Goal: Register for event/course: Register for event/course

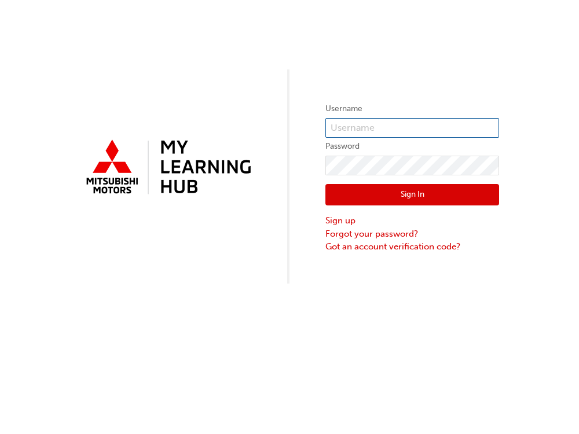
type input "[EMAIL_ADDRESS][DOMAIN_NAME]"
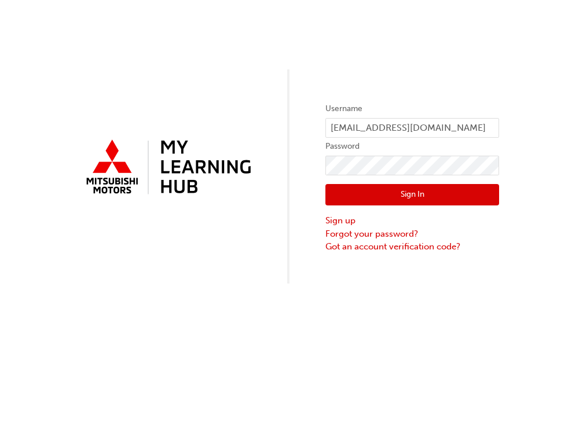
click at [344, 185] on button "Sign In" at bounding box center [412, 195] width 174 height 22
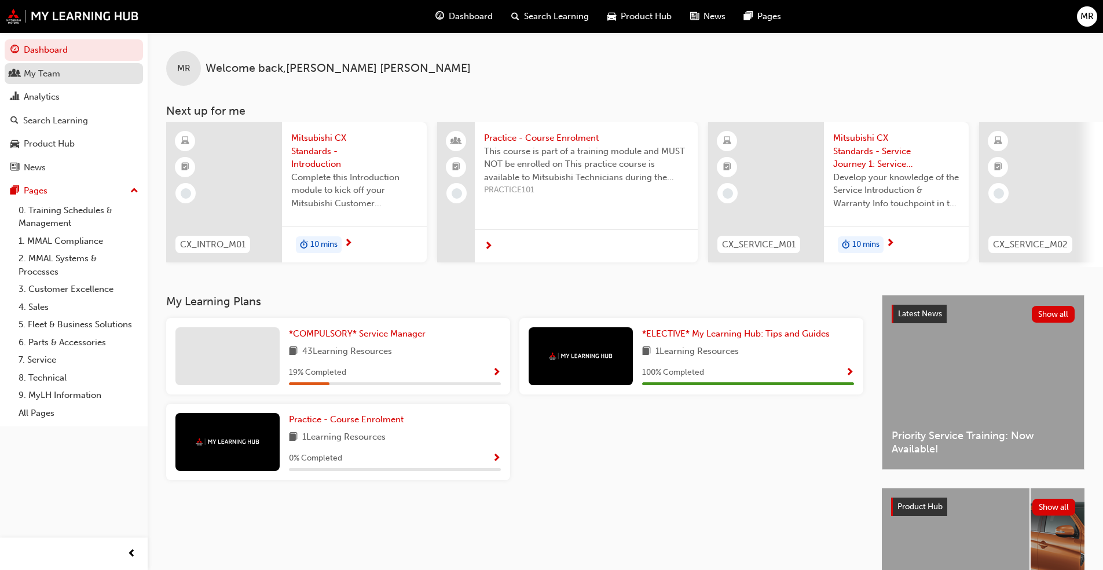
click at [30, 74] on div "My Team" at bounding box center [42, 73] width 36 height 13
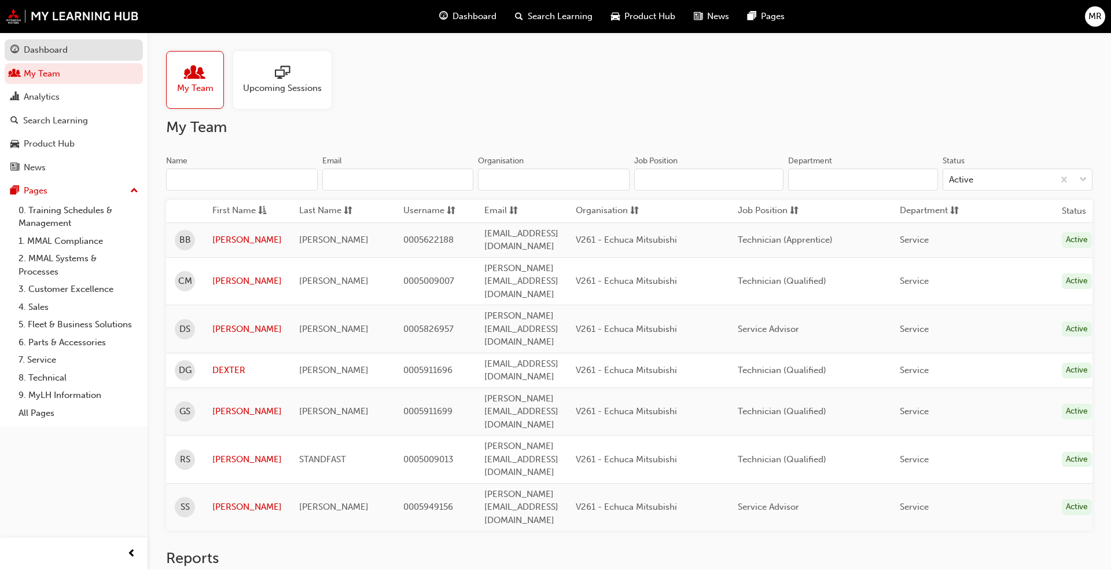
click at [57, 41] on link "Dashboard" at bounding box center [74, 49] width 138 height 21
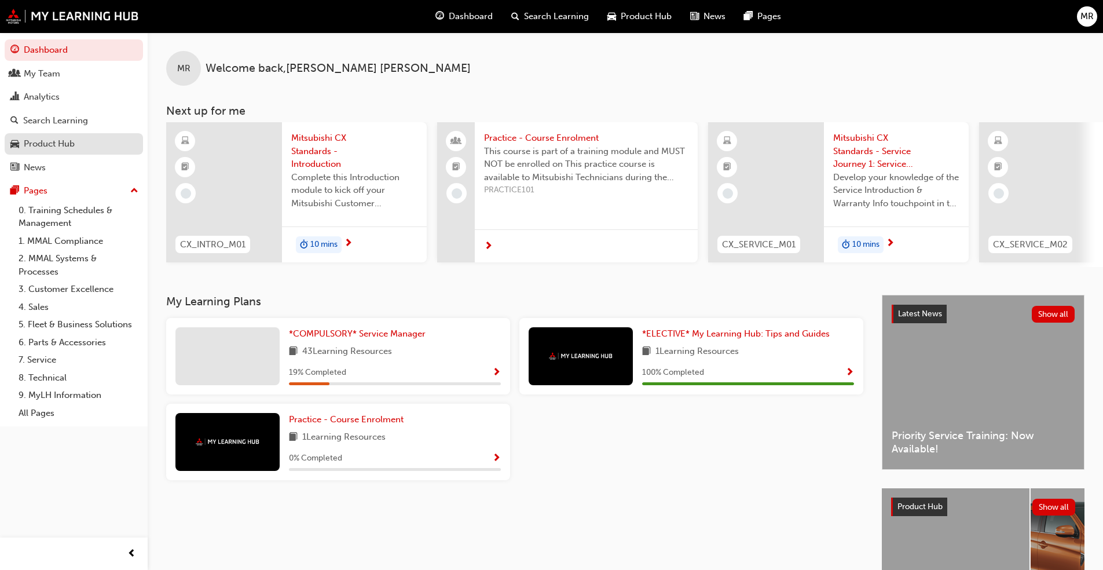
click at [59, 147] on div "Product Hub" at bounding box center [49, 143] width 51 height 13
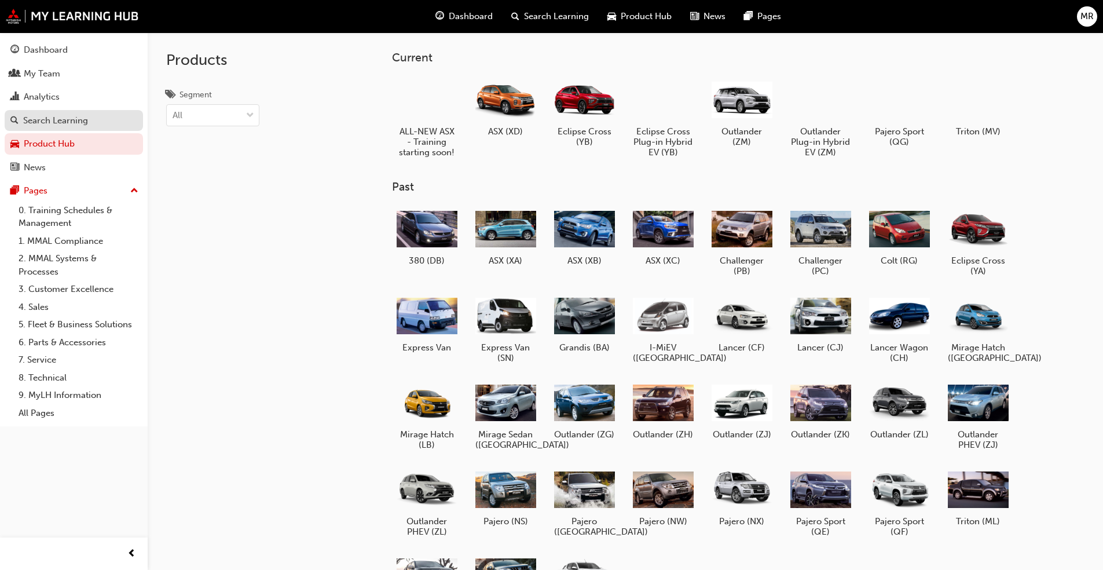
click at [58, 124] on div "Search Learning" at bounding box center [55, 120] width 65 height 13
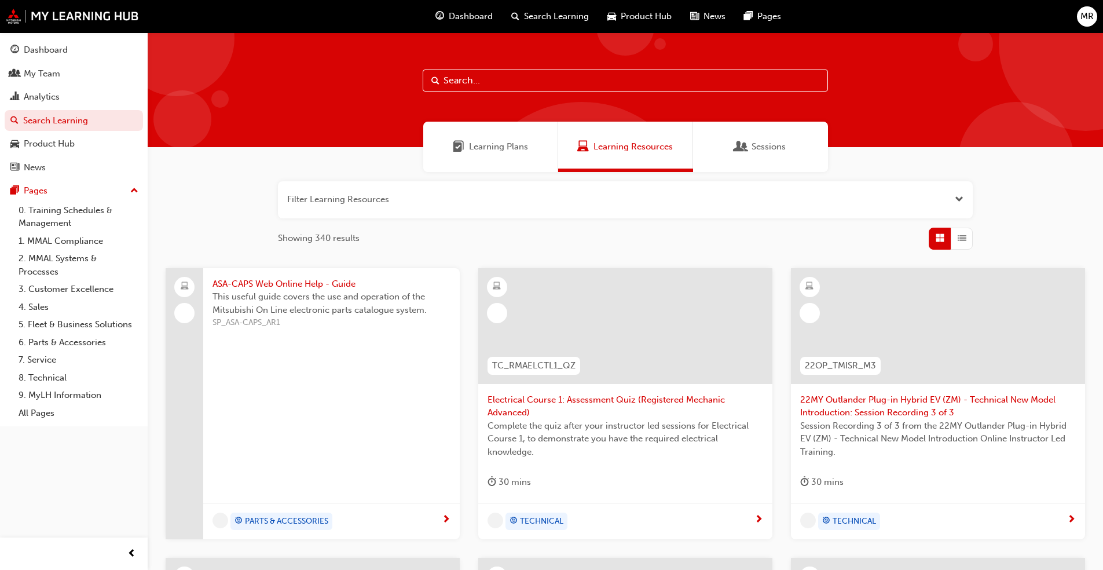
click at [578, 133] on div "Sessions" at bounding box center [760, 147] width 135 height 50
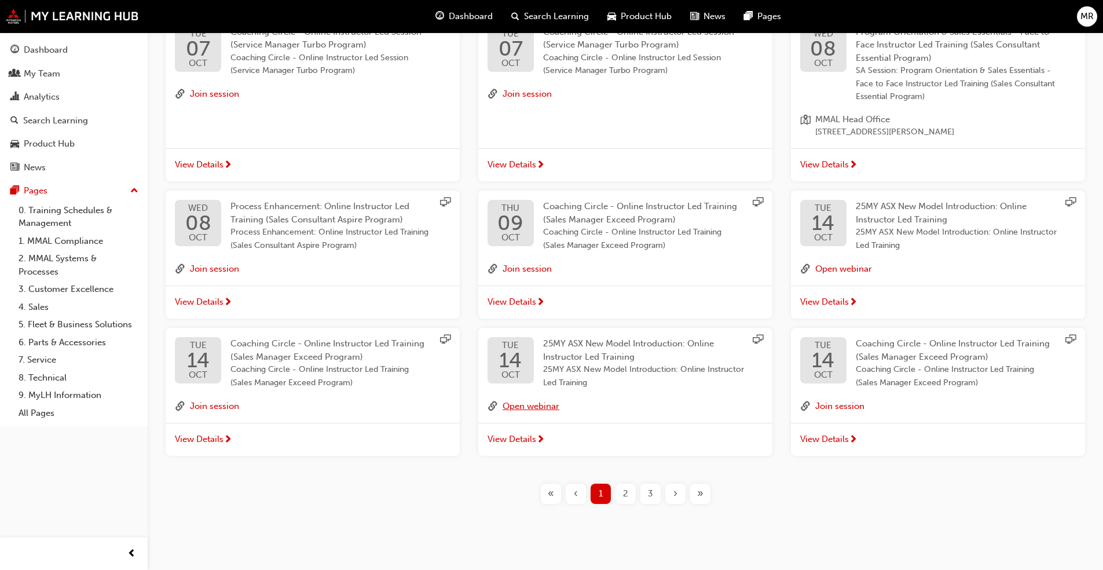
scroll to position [261, 0]
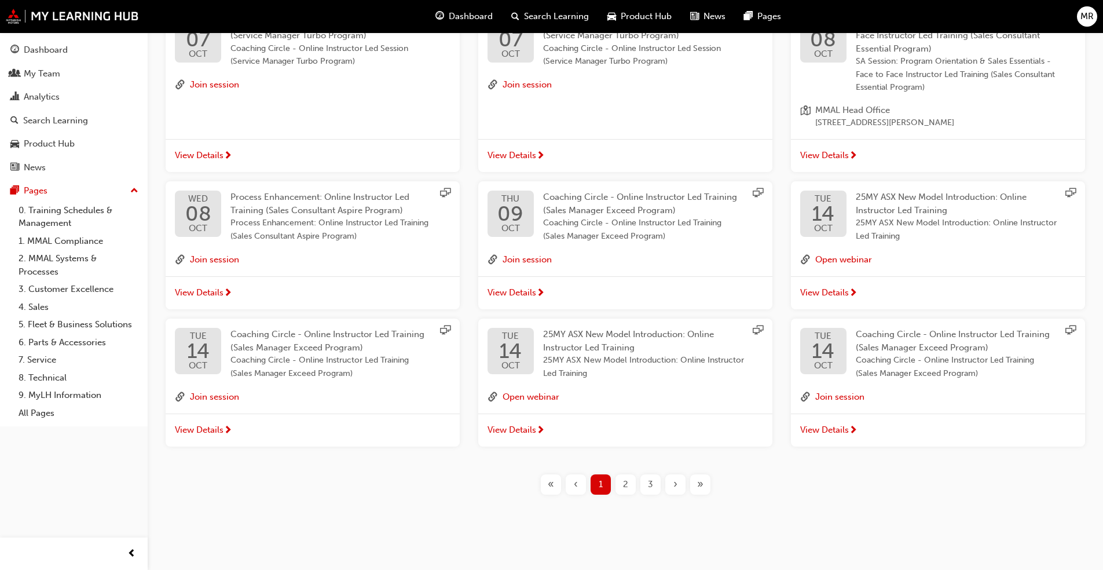
click at [578, 434] on span "2" at bounding box center [625, 484] width 5 height 13
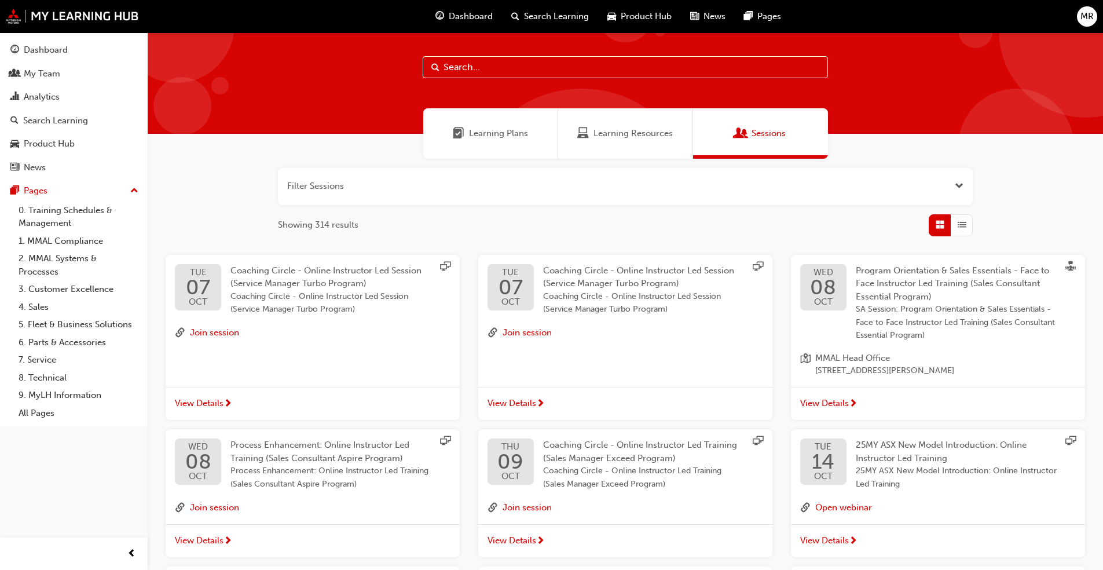
scroll to position [261, 0]
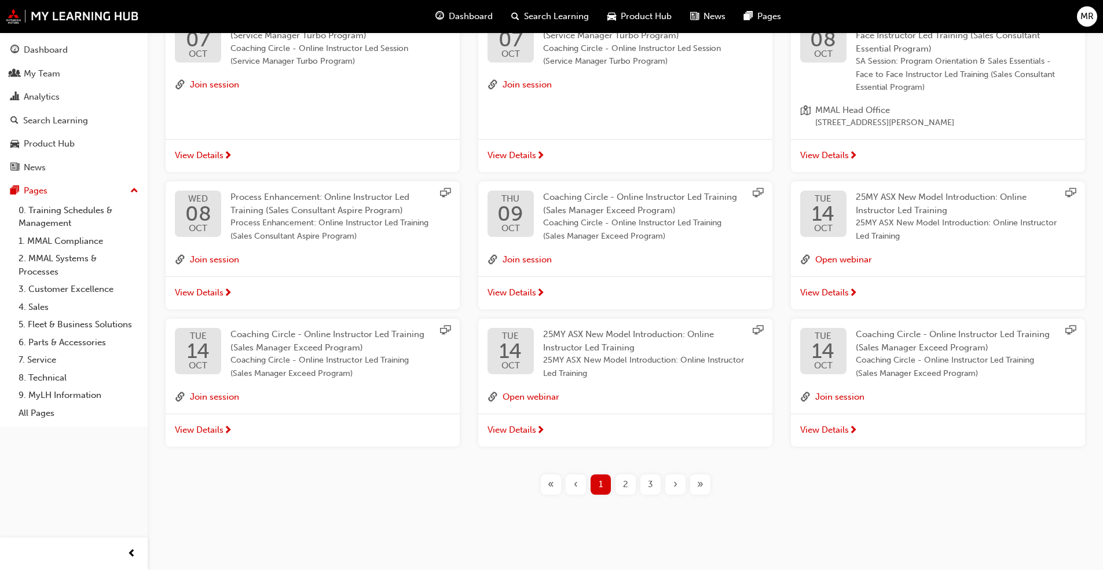
click at [578, 434] on span "2" at bounding box center [625, 484] width 5 height 13
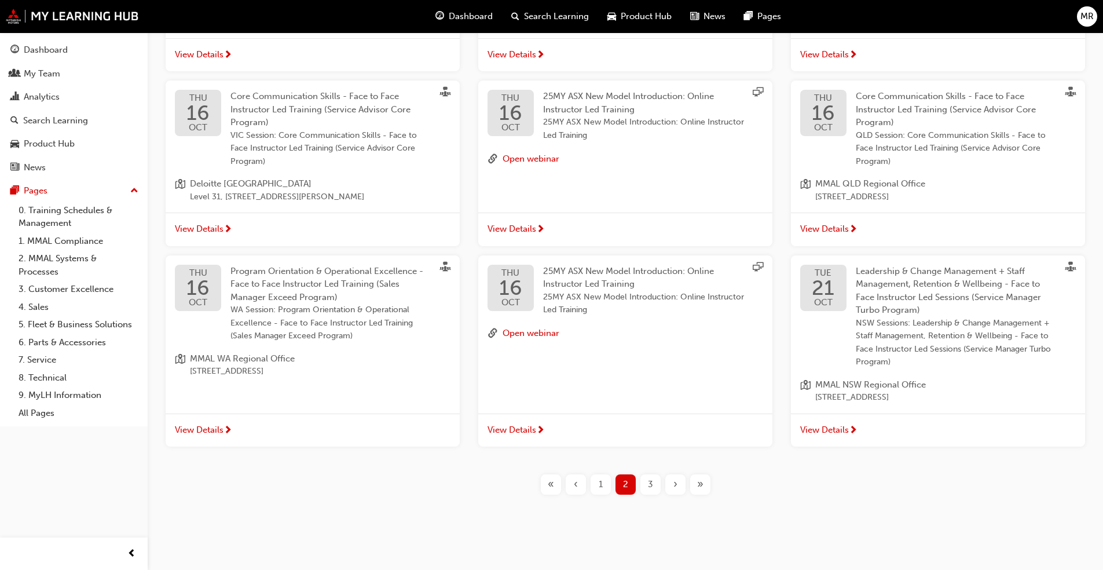
click at [578, 434] on div "3" at bounding box center [650, 484] width 20 height 20
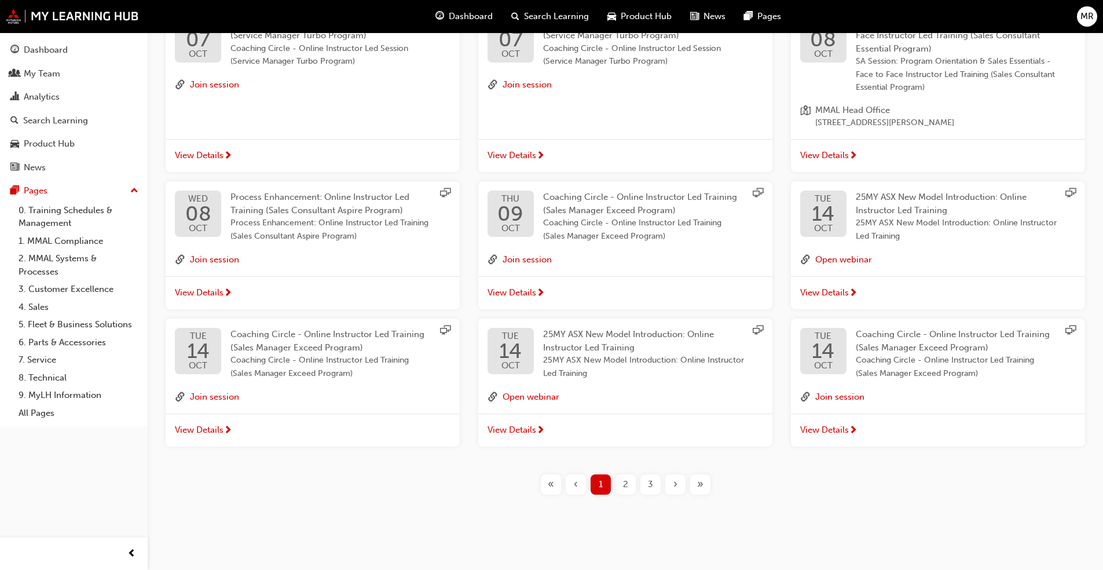
click at [578, 434] on div "3" at bounding box center [650, 484] width 20 height 20
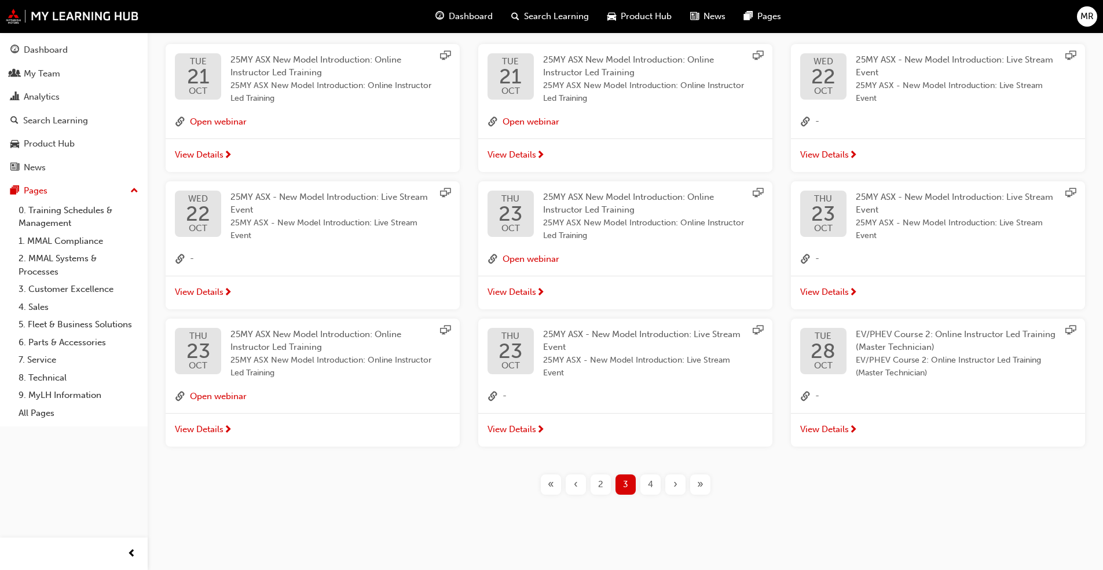
click at [578, 434] on div "4" at bounding box center [650, 484] width 20 height 20
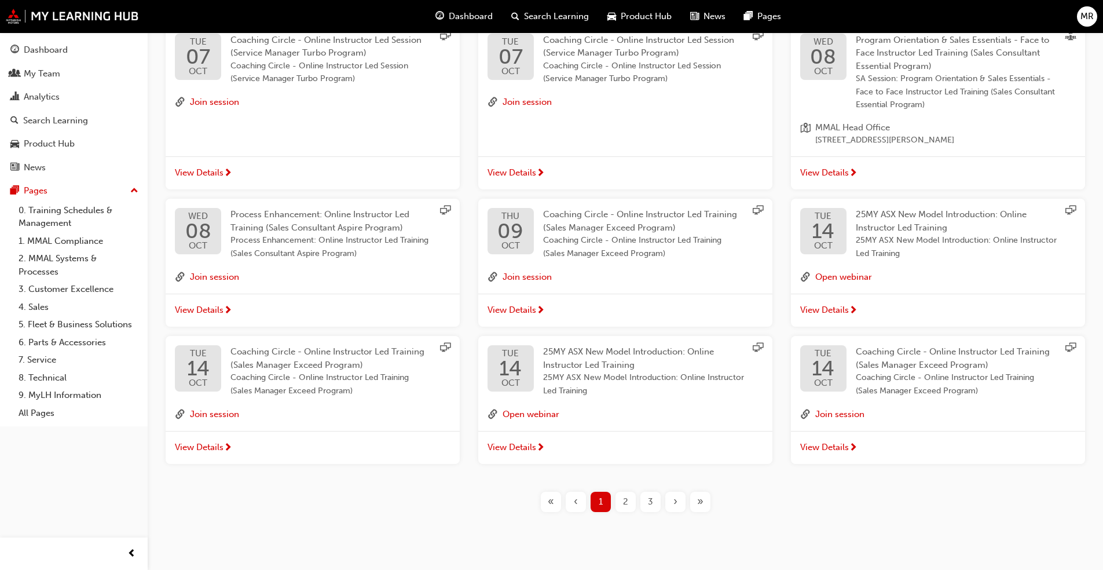
scroll to position [261, 0]
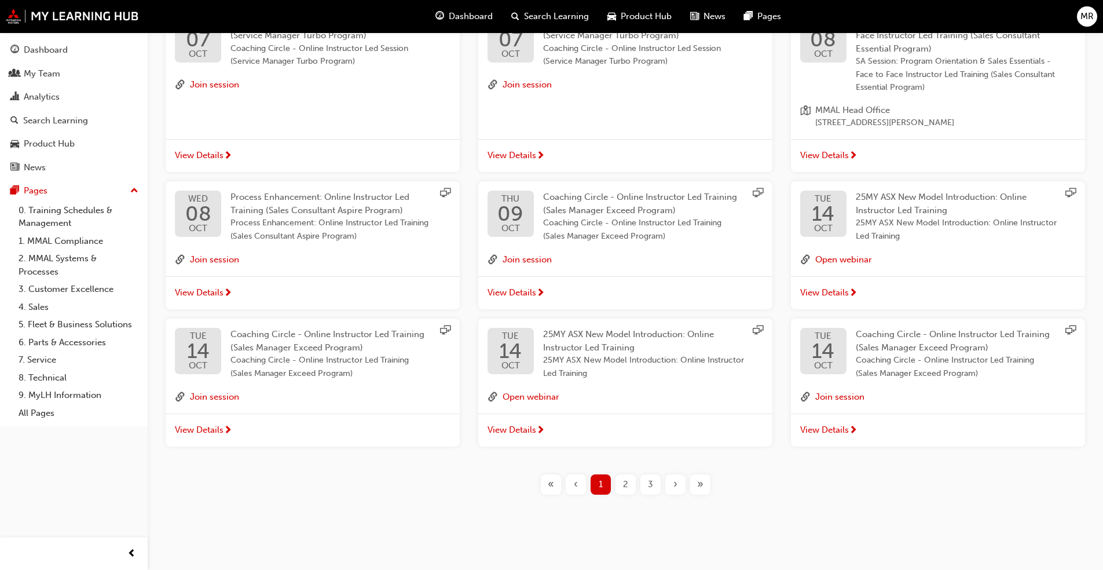
click at [578, 434] on div "›" at bounding box center [675, 484] width 20 height 20
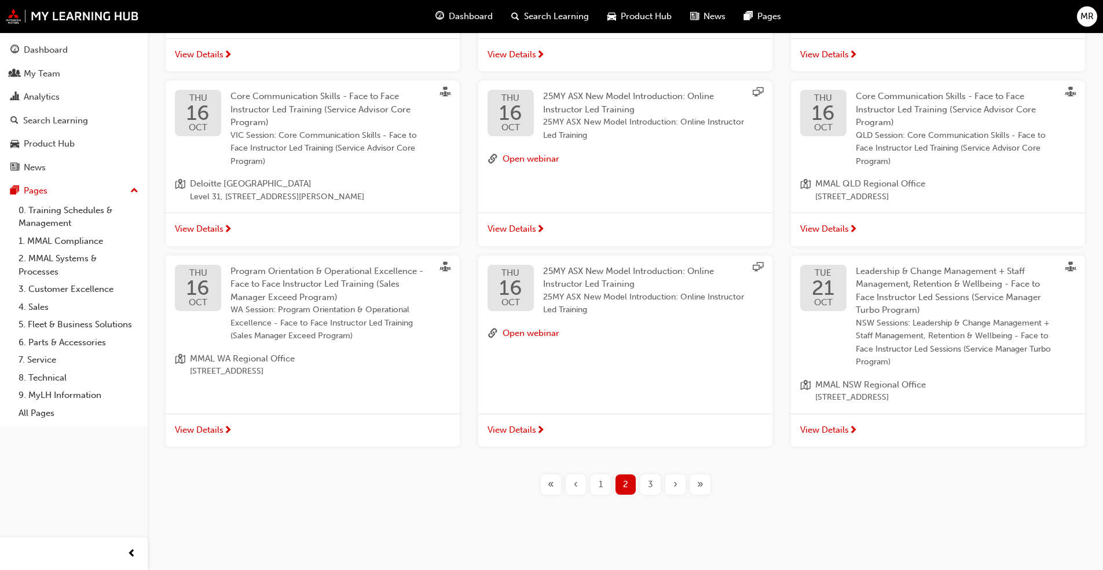
click at [578, 434] on span "›" at bounding box center [675, 484] width 4 height 13
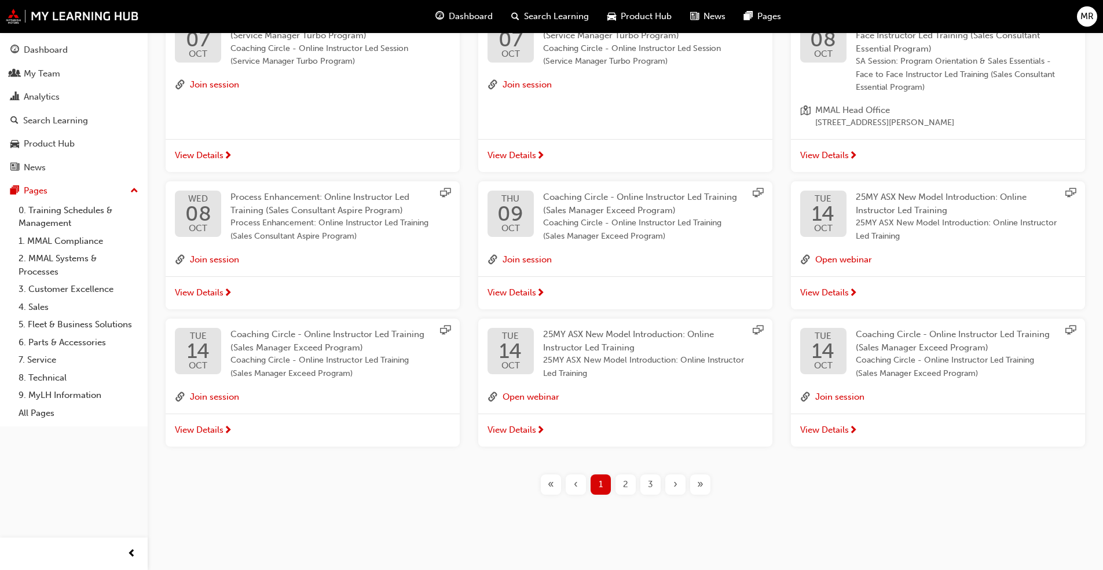
click at [578, 434] on span "›" at bounding box center [675, 484] width 4 height 13
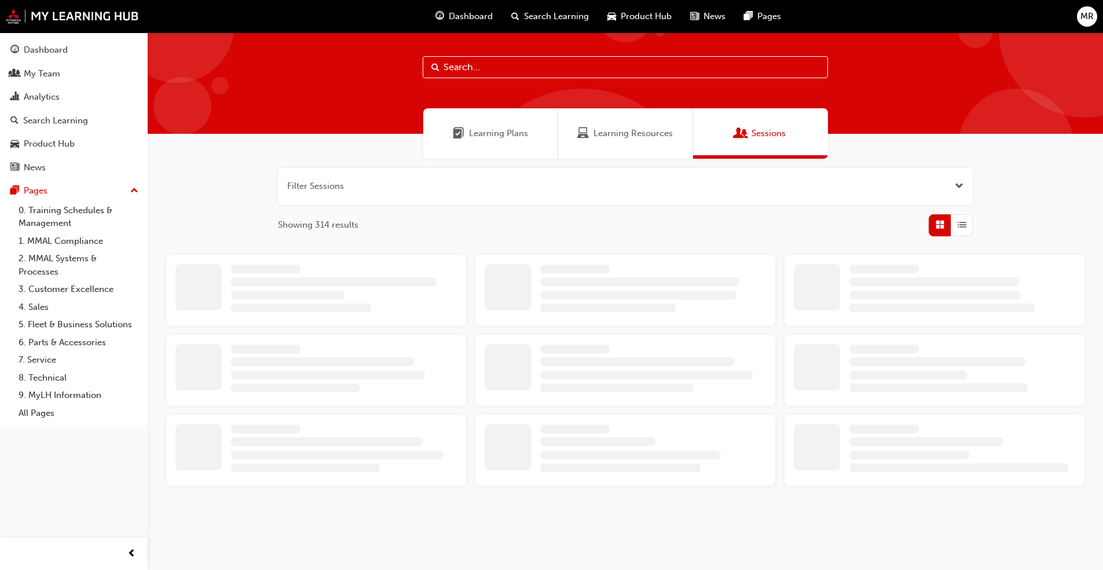
scroll to position [261, 0]
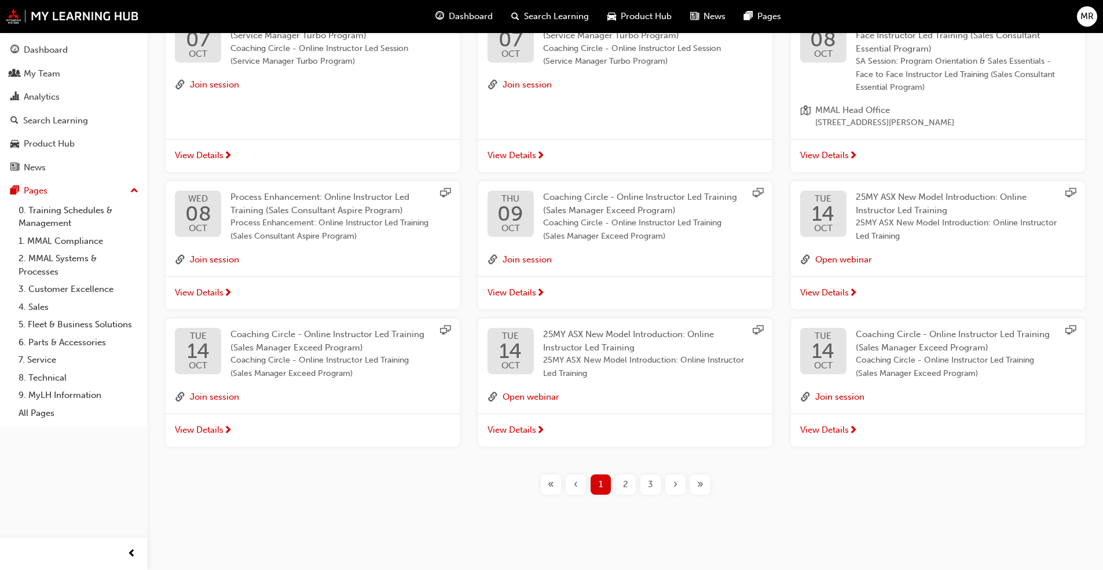
click at [578, 434] on span "›" at bounding box center [675, 484] width 4 height 13
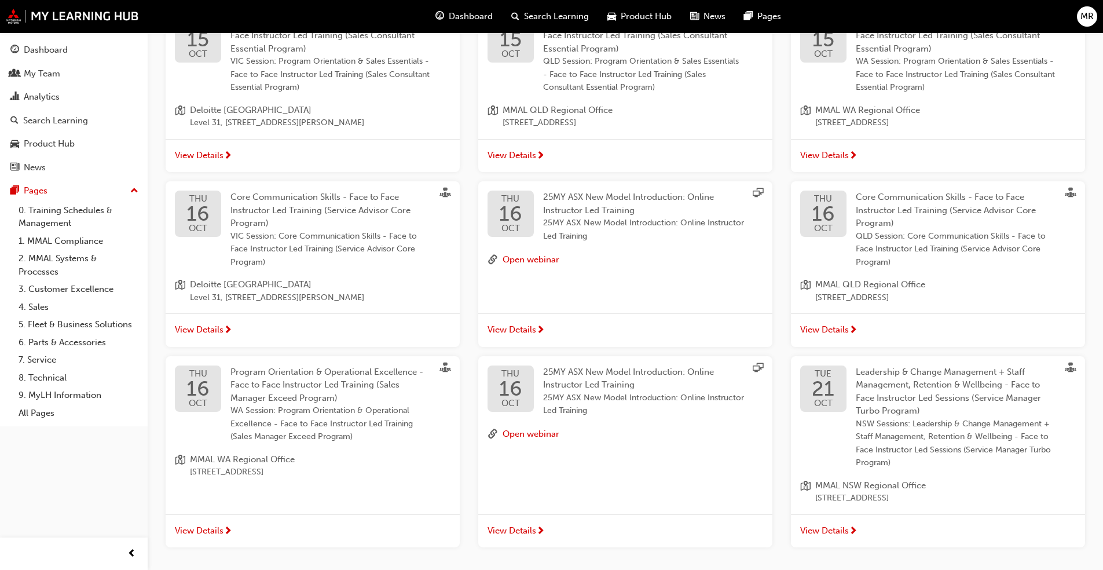
scroll to position [362, 0]
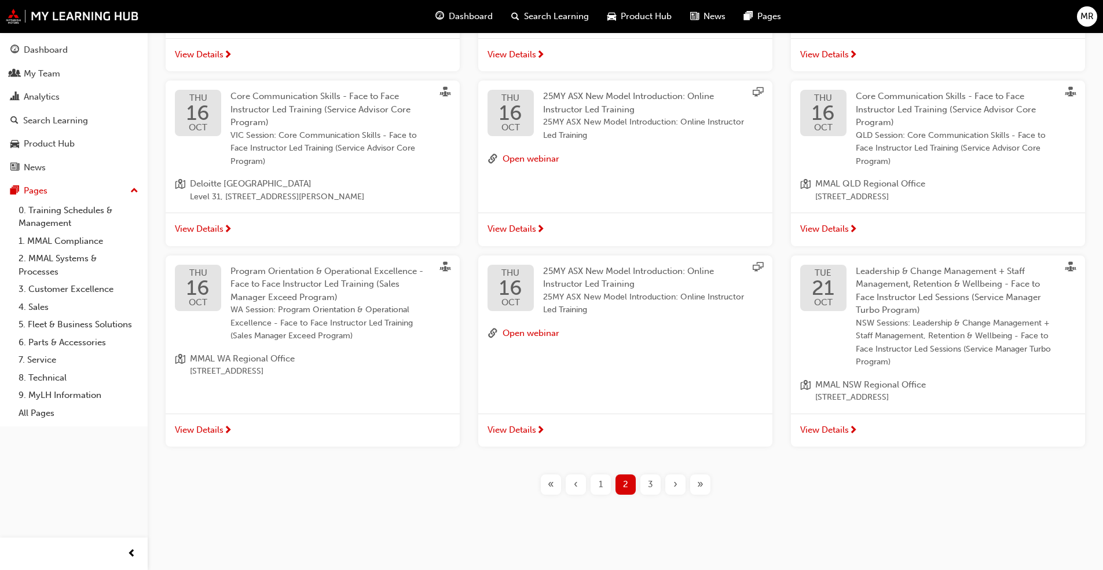
click at [578, 434] on div "»" at bounding box center [700, 484] width 20 height 20
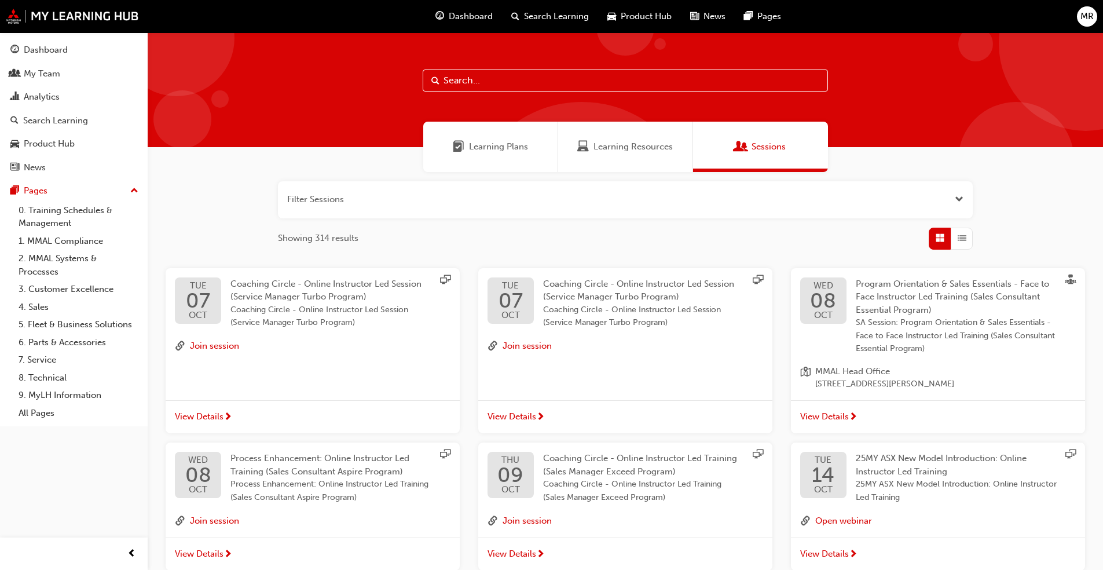
click at [87, 434] on div "Dashboard My Team Analytics Search Learning Product Hub News Pages Pages 0. Tra…" at bounding box center [74, 270] width 148 height 541
click at [496, 82] on input "text" at bounding box center [625, 80] width 405 height 22
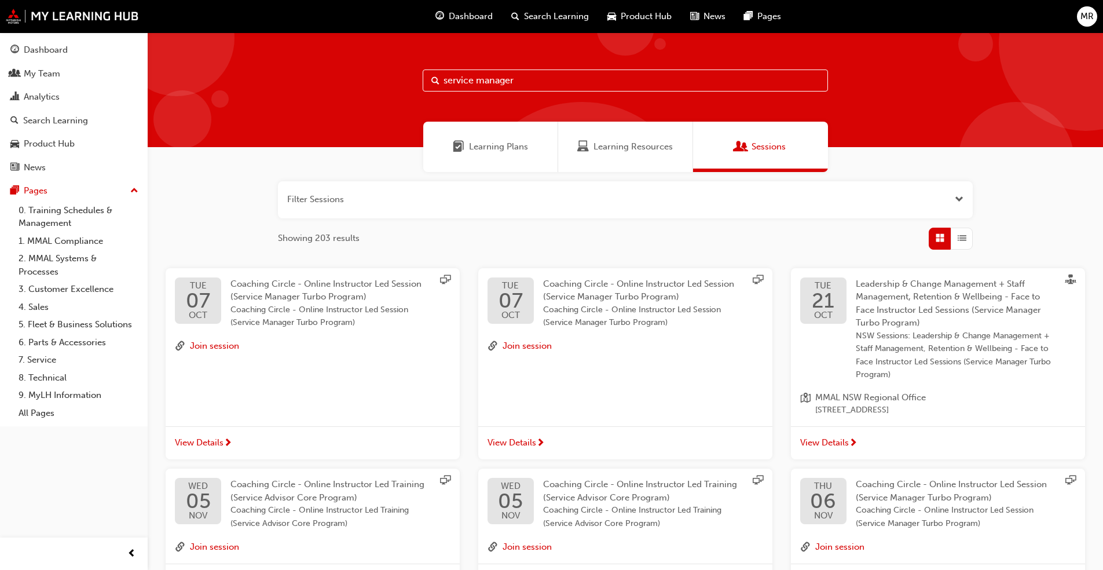
type input "service manager"
click at [578, 160] on div "Learning Resources" at bounding box center [625, 147] width 135 height 50
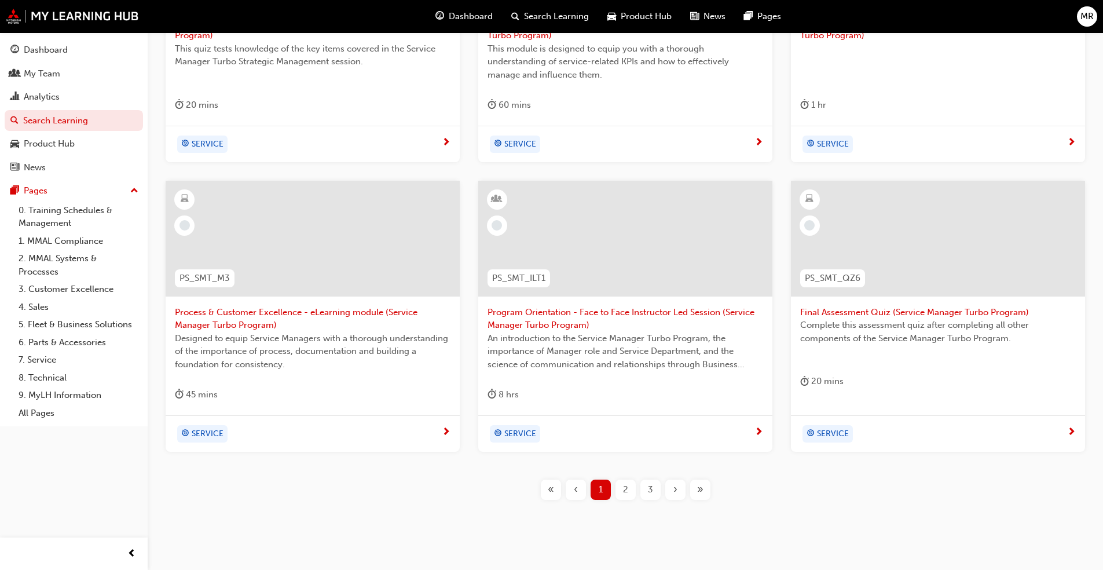
scroll to position [401, 0]
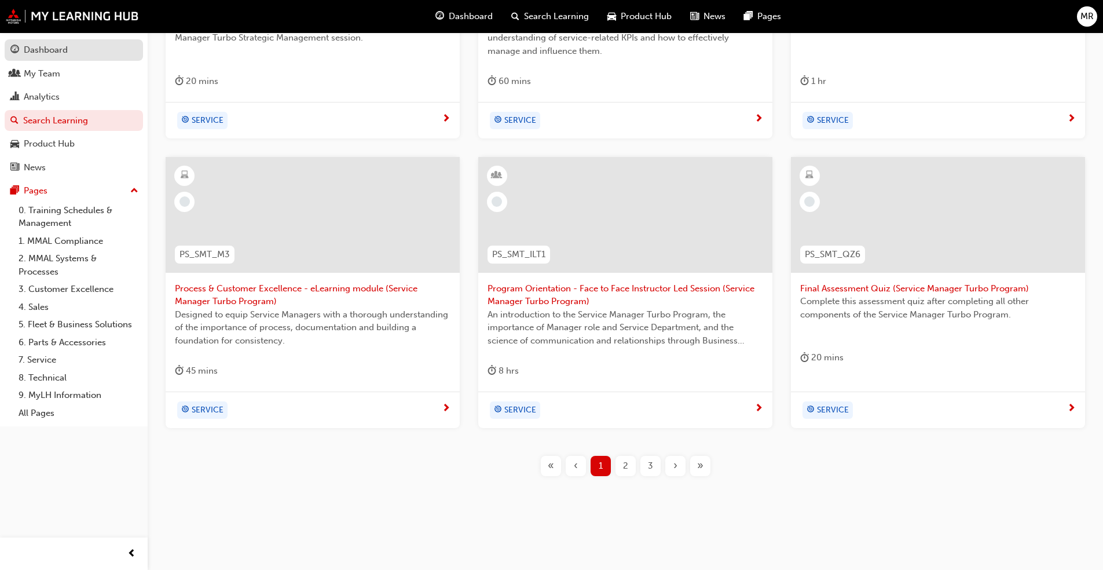
click at [62, 52] on div "Dashboard" at bounding box center [46, 49] width 44 height 13
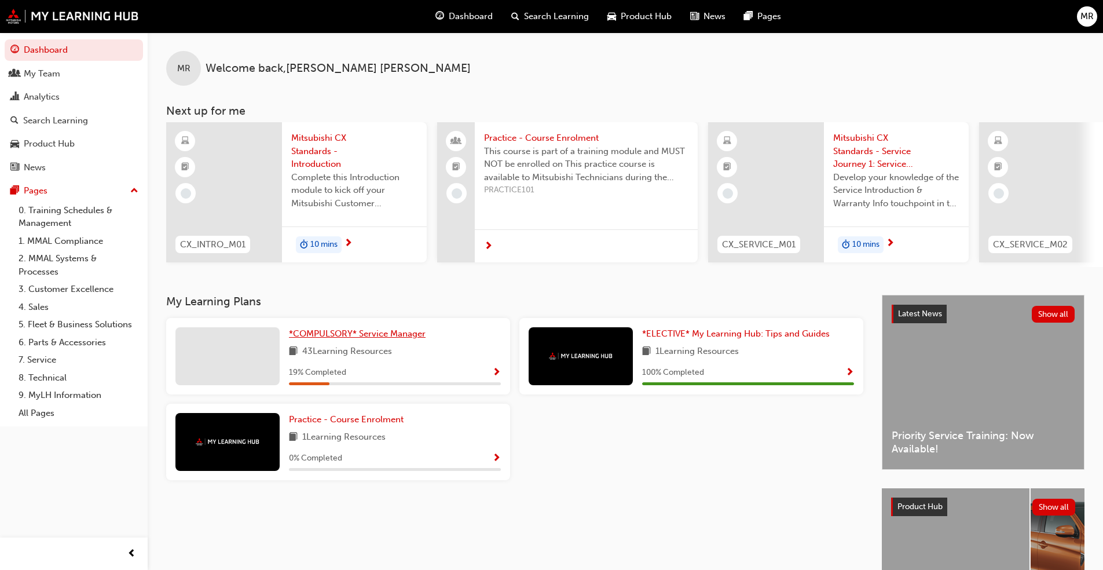
click at [380, 333] on span "*COMPULSORY* Service Manager" at bounding box center [357, 333] width 137 height 10
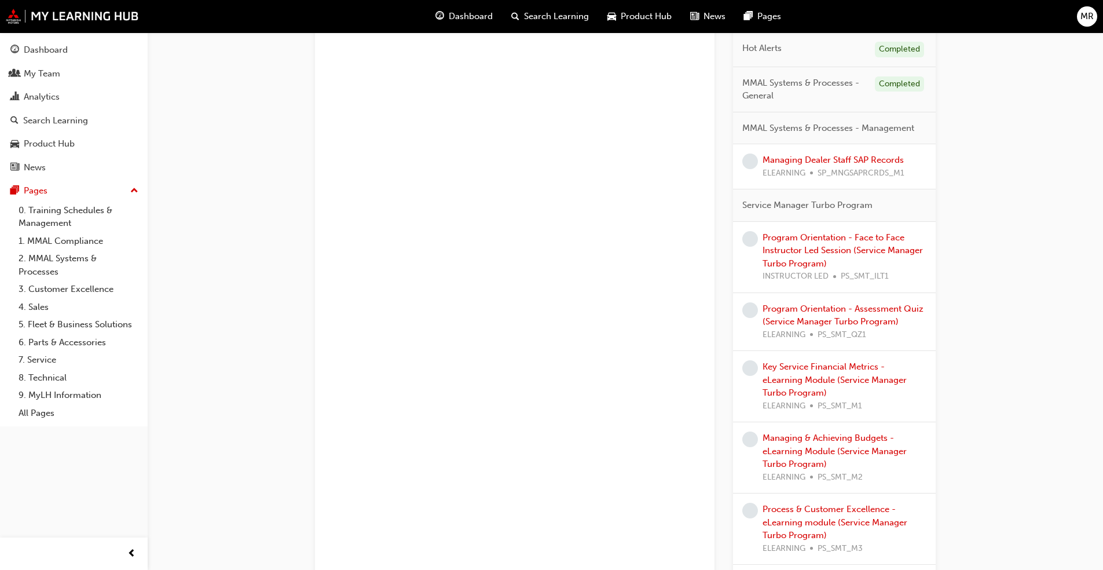
scroll to position [1331, 0]
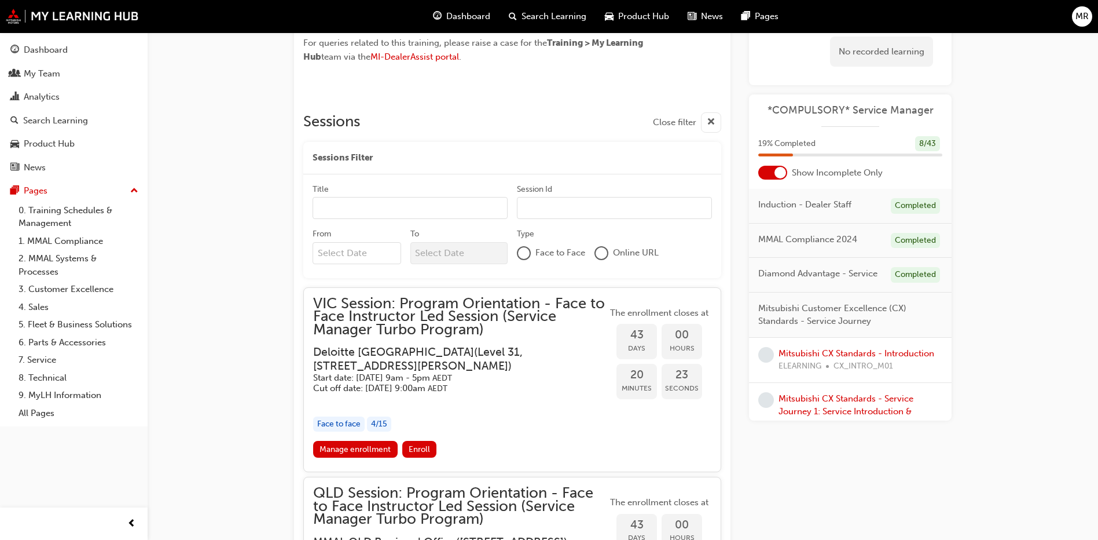
scroll to position [912, 0]
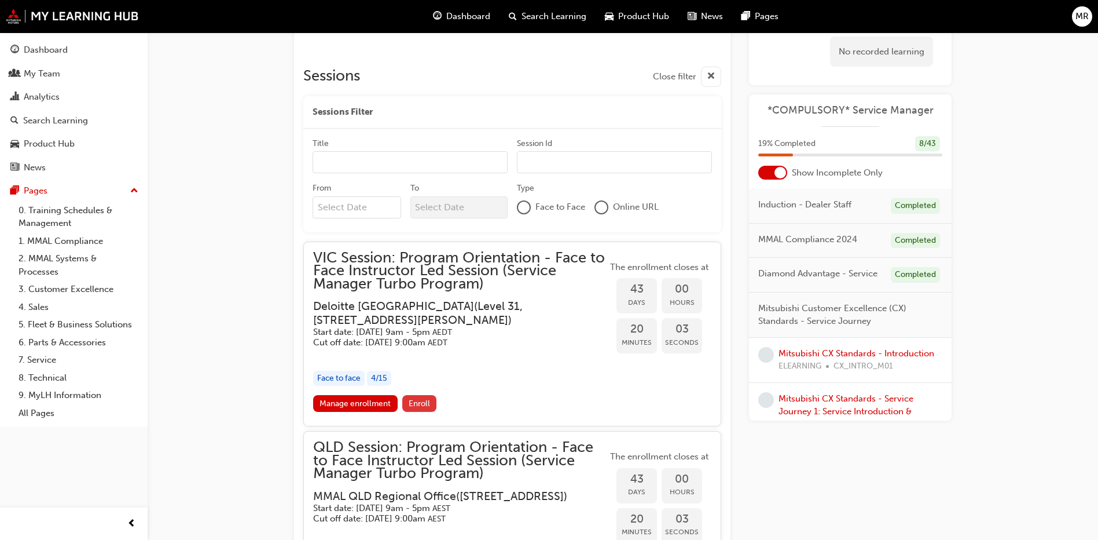
click at [423, 401] on span "Enroll" at bounding box center [419, 403] width 21 height 10
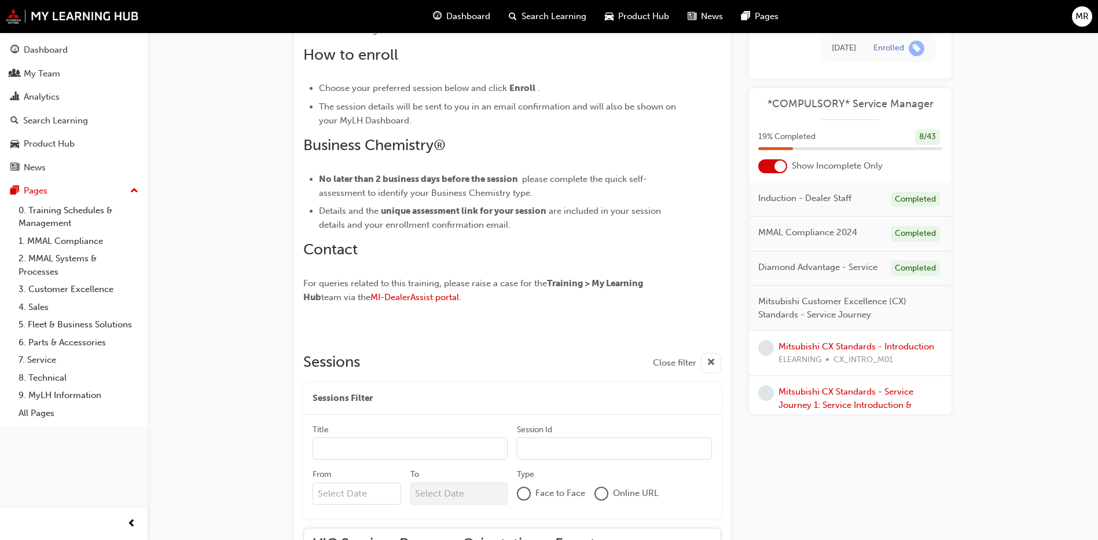
scroll to position [637, 0]
